Goal: Transaction & Acquisition: Download file/media

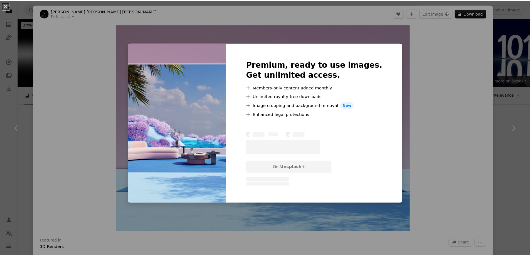
scroll to position [2352, 0]
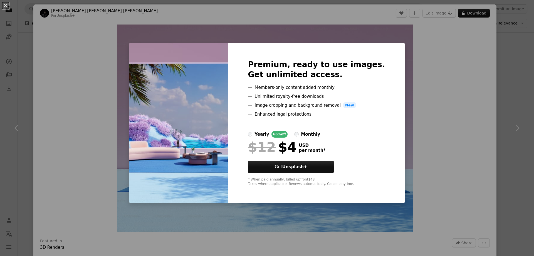
click at [197, 158] on img at bounding box center [178, 123] width 99 height 160
click at [7, 6] on button "An X shape" at bounding box center [5, 5] width 7 height 7
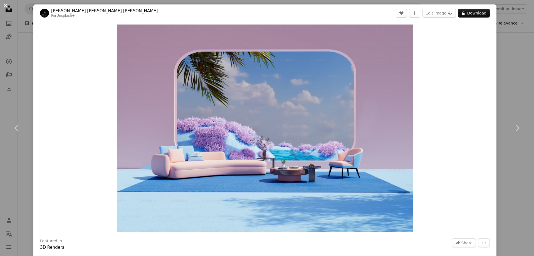
click at [4, 5] on button "An X shape" at bounding box center [5, 5] width 7 height 7
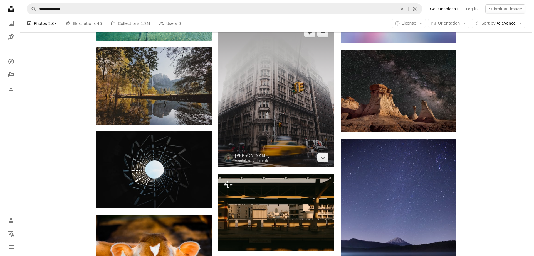
scroll to position [3075, 0]
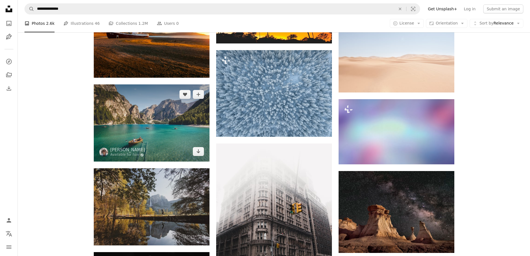
click at [151, 128] on img at bounding box center [152, 122] width 116 height 77
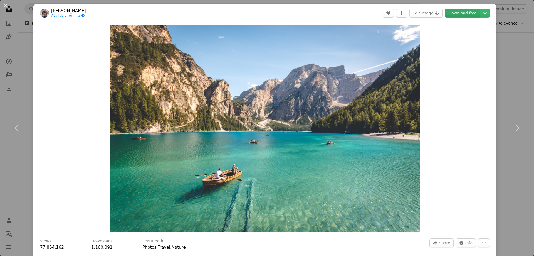
click at [455, 13] on link "Download free" at bounding box center [462, 13] width 35 height 9
